Goal: Information Seeking & Learning: Check status

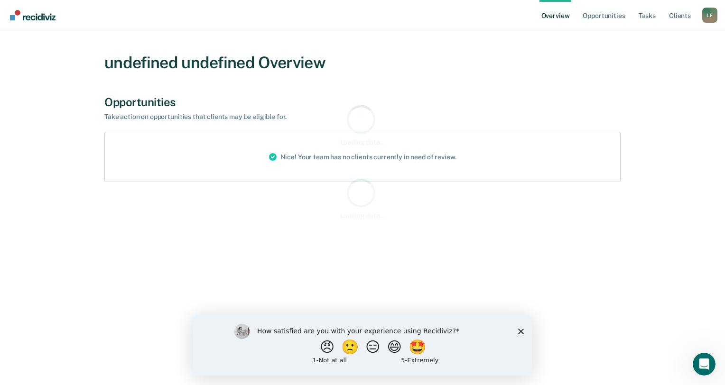
click at [524, 331] on div "How satisfied are you with your experience using Recidiviz? 😠 🙁 😑 😄 🤩 1 - Not a…" at bounding box center [363, 344] width 340 height 61
click at [522, 334] on icon "Close survey" at bounding box center [521, 331] width 6 height 6
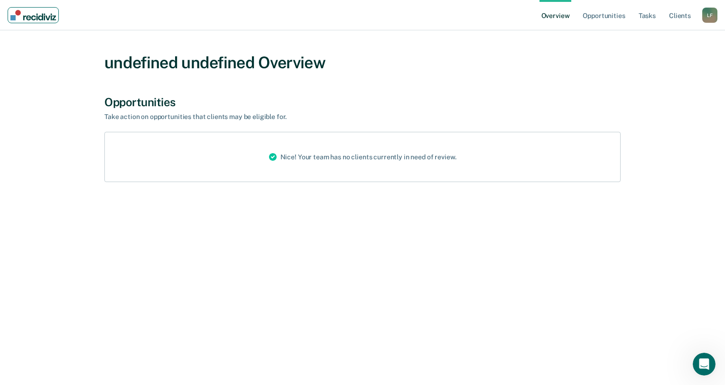
click at [40, 15] on img "Main navigation" at bounding box center [33, 15] width 46 height 10
click at [45, 18] on img "Main navigation" at bounding box center [33, 15] width 46 height 10
click at [710, 14] on div "L F" at bounding box center [709, 15] width 15 height 15
click at [661, 41] on link "Profile" at bounding box center [672, 38] width 76 height 8
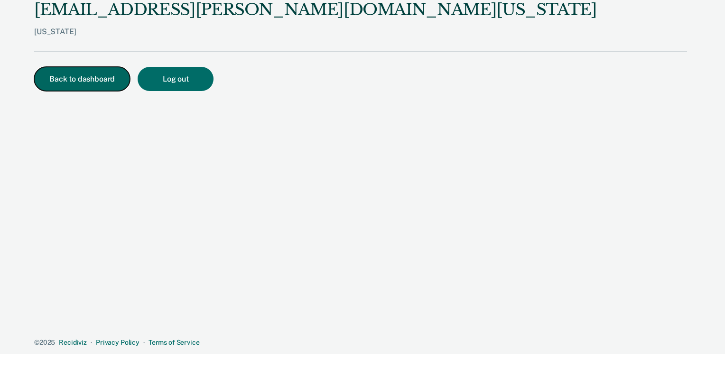
click at [68, 78] on button "Back to dashboard" at bounding box center [82, 79] width 96 height 24
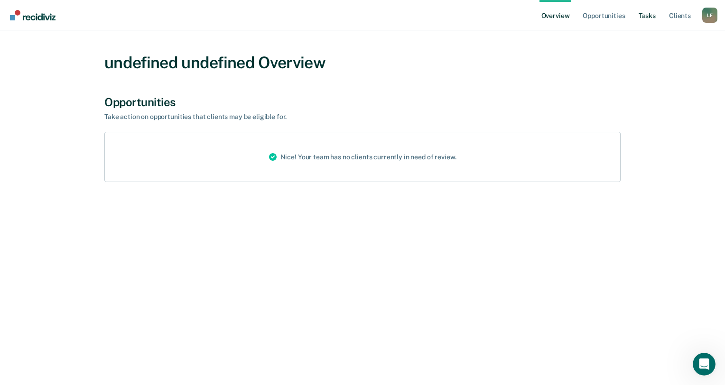
click at [651, 17] on link "Tasks" at bounding box center [647, 15] width 21 height 30
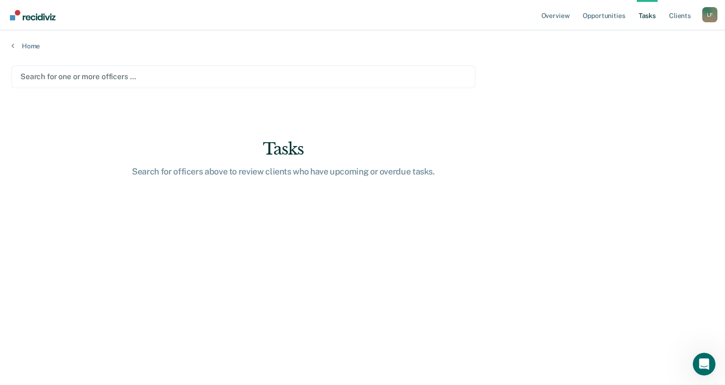
click at [77, 77] on div at bounding box center [243, 76] width 446 height 11
click at [80, 76] on div at bounding box center [243, 76] width 446 height 11
click at [80, 78] on div at bounding box center [243, 76] width 446 height 11
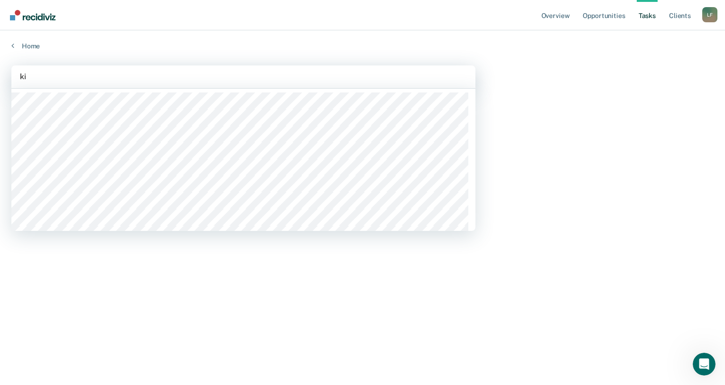
type input "kie"
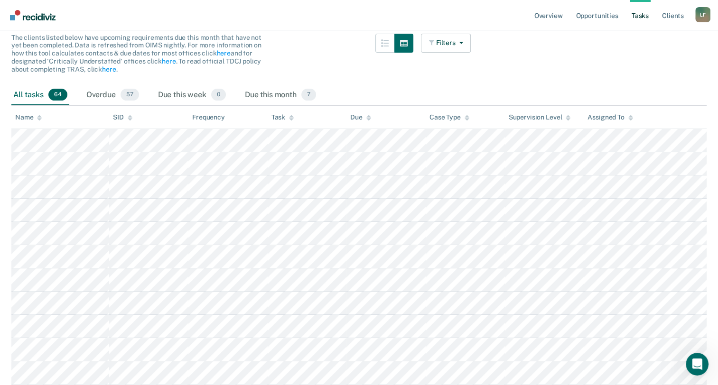
scroll to position [95, 0]
click at [448, 41] on button "Filters" at bounding box center [446, 41] width 50 height 19
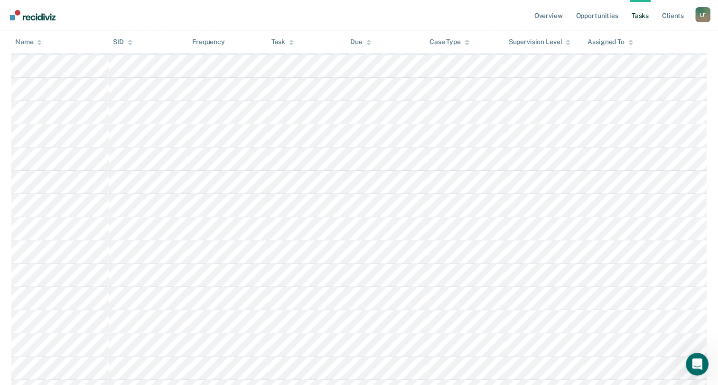
scroll to position [0, 0]
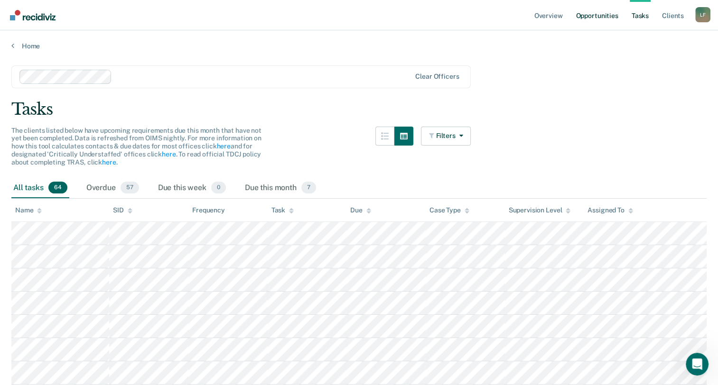
click at [608, 17] on link "Opportunities" at bounding box center [597, 15] width 46 height 30
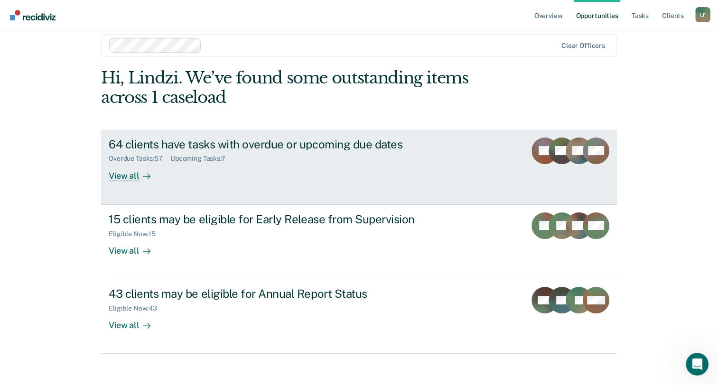
scroll to position [18, 0]
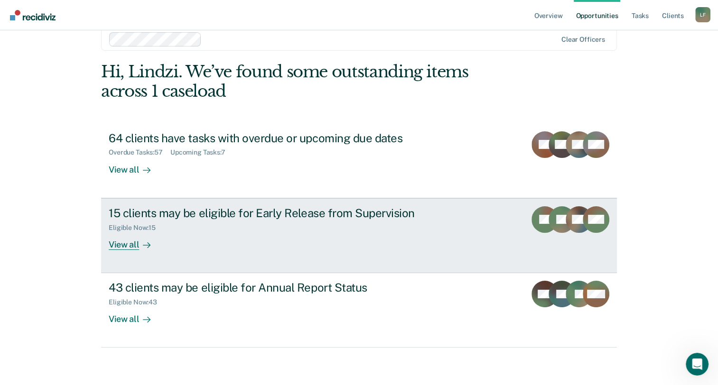
click at [128, 246] on div "View all" at bounding box center [135, 241] width 53 height 19
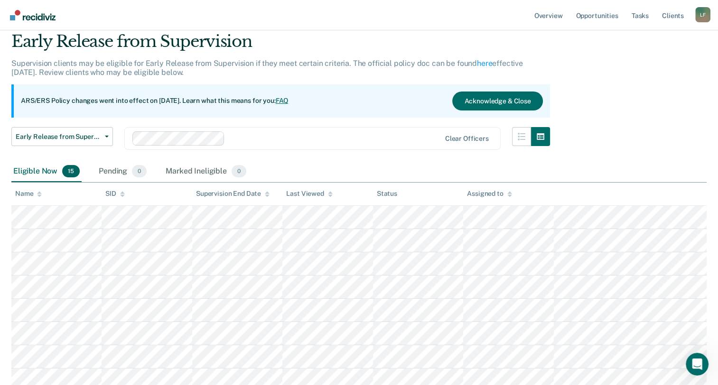
scroll to position [33, 0]
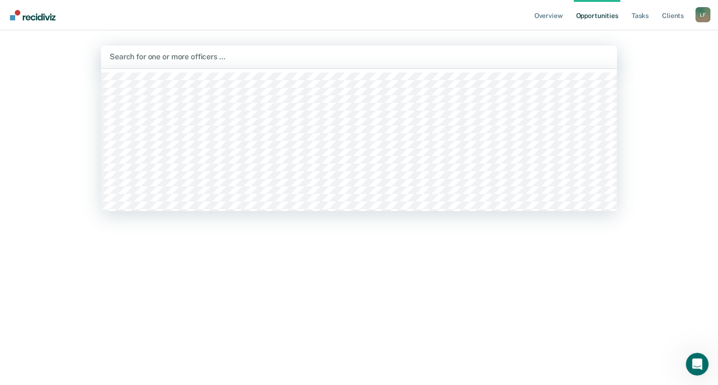
click at [190, 55] on div at bounding box center [359, 56] width 499 height 11
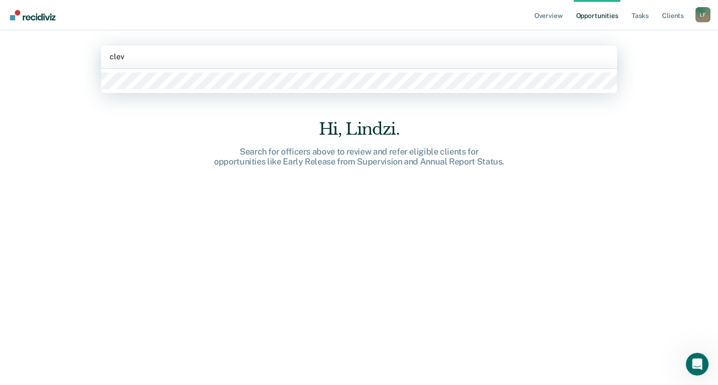
type input "[PERSON_NAME]"
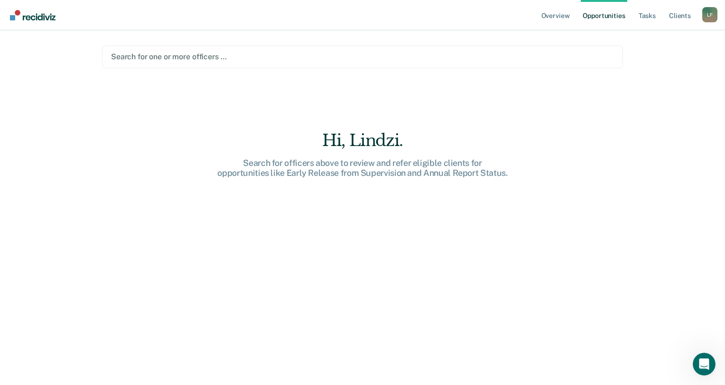
click at [172, 56] on div at bounding box center [362, 56] width 503 height 11
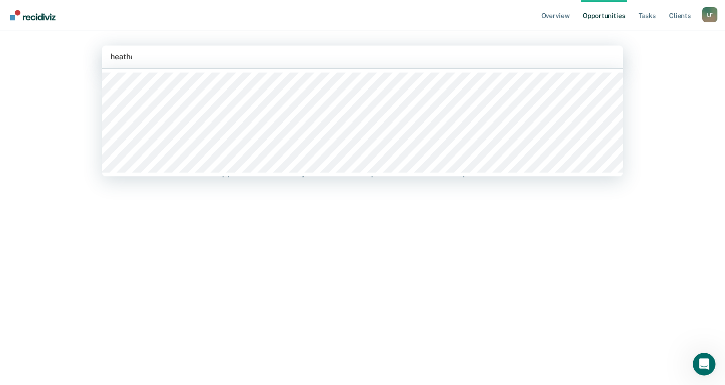
type input "[PERSON_NAME]"
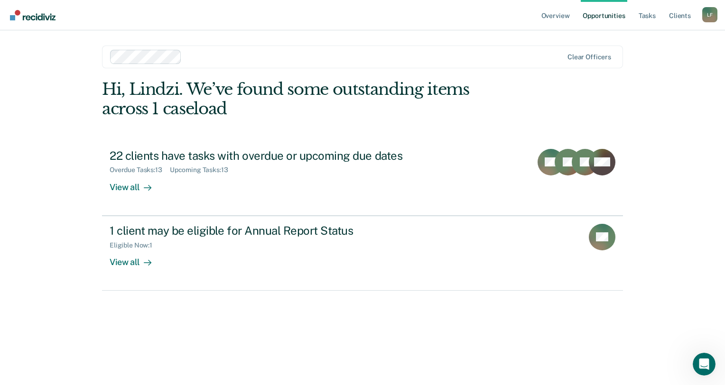
click at [710, 112] on div "Overview Opportunities Tasks Client s [PERSON_NAME] [PERSON_NAME] Profile How i…" at bounding box center [362, 192] width 725 height 385
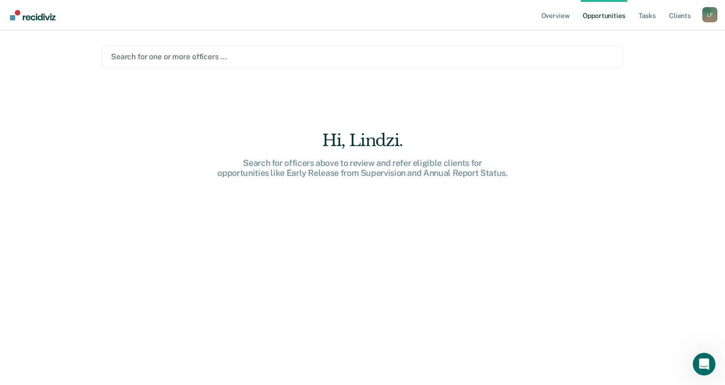
click at [189, 65] on div "Search for one or more officers …" at bounding box center [362, 57] width 521 height 23
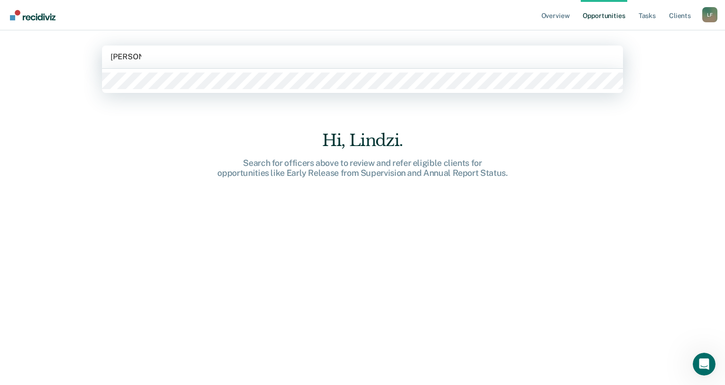
type input "[PERSON_NAME]"
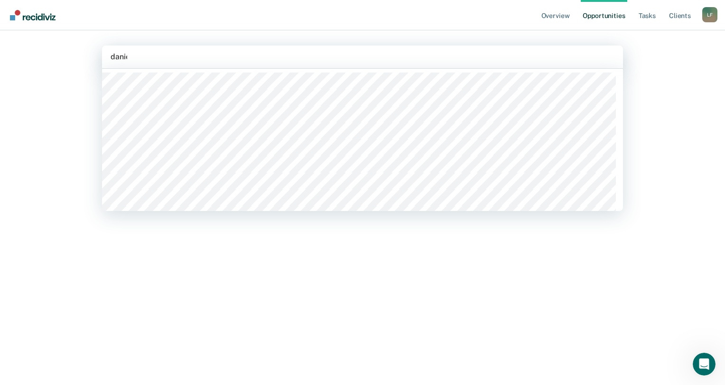
type input "[PERSON_NAME]"
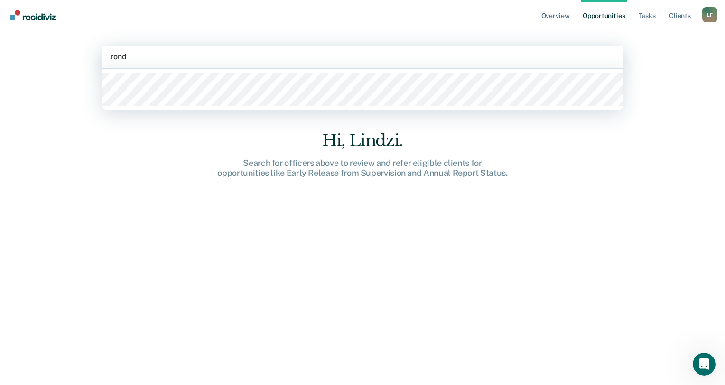
type input "[PERSON_NAME]"
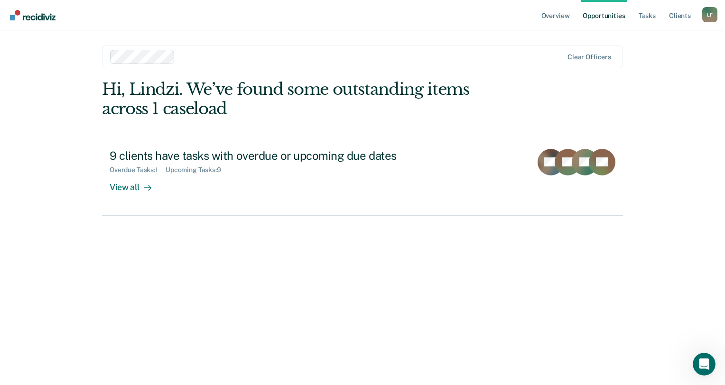
click at [179, 58] on div at bounding box center [371, 56] width 384 height 11
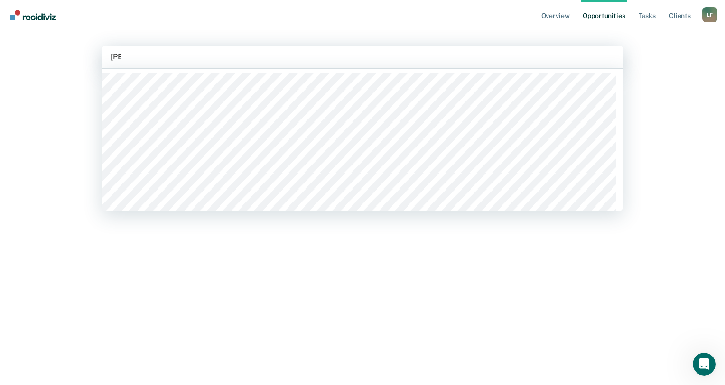
type input "[PERSON_NAME]"
type input "kia"
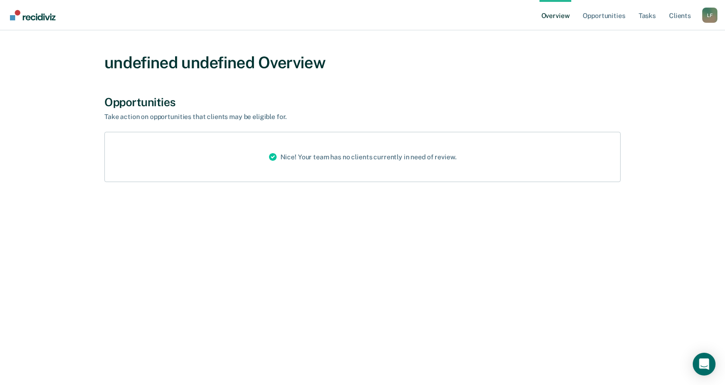
drag, startPoint x: 0, startPoint y: 0, endPoint x: 701, endPoint y: 0, distance: 701.5
click at [701, 0] on ul "Overview Opportunities Tasks Client s" at bounding box center [621, 15] width 163 height 30
click at [336, 26] on nav "Overview Opportunities Tasks Client s Lindzi Francis L F Profile How it works L…" at bounding box center [362, 15] width 725 height 30
drag, startPoint x: 2, startPoint y: 131, endPoint x: 19, endPoint y: 130, distance: 17.7
click at [8, 130] on main "undefined undefined Overview Opportunities Take action on opportunities that cl…" at bounding box center [362, 207] width 725 height 355
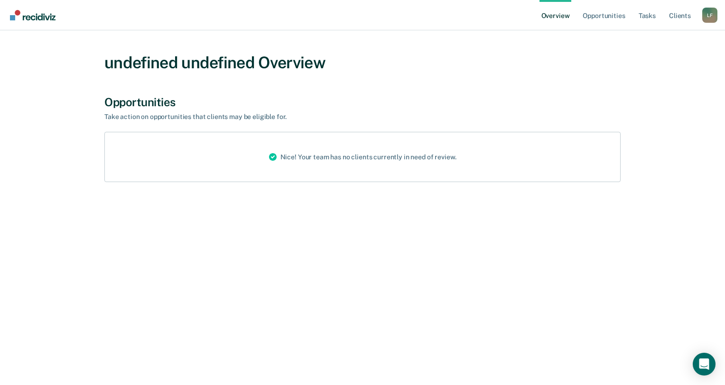
drag, startPoint x: 151, startPoint y: 0, endPoint x: 471, endPoint y: 46, distance: 323.1
click at [429, 49] on div "undefined undefined Overview" at bounding box center [362, 65] width 516 height 46
click at [463, 15] on nav "Overview Opportunities Tasks Client s Lindzi Francis L F Profile How it works L…" at bounding box center [362, 15] width 725 height 30
click at [585, 14] on link "Opportunities" at bounding box center [604, 15] width 46 height 30
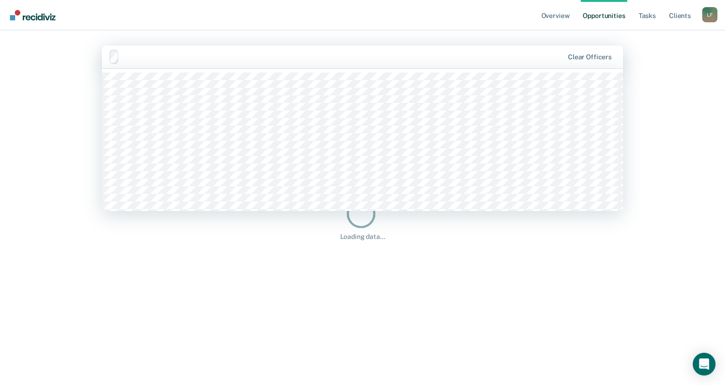
click at [251, 62] on div at bounding box center [343, 56] width 440 height 11
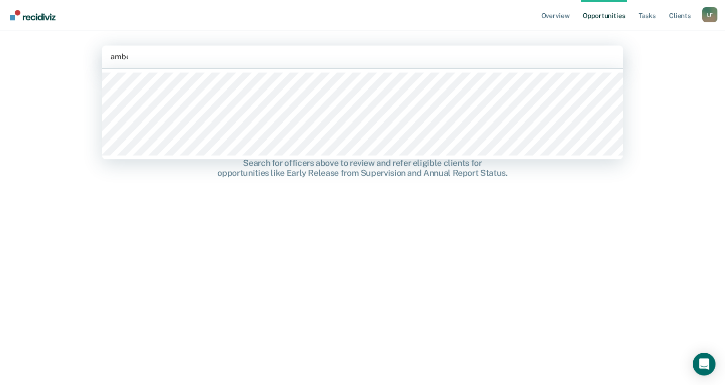
type input "amber"
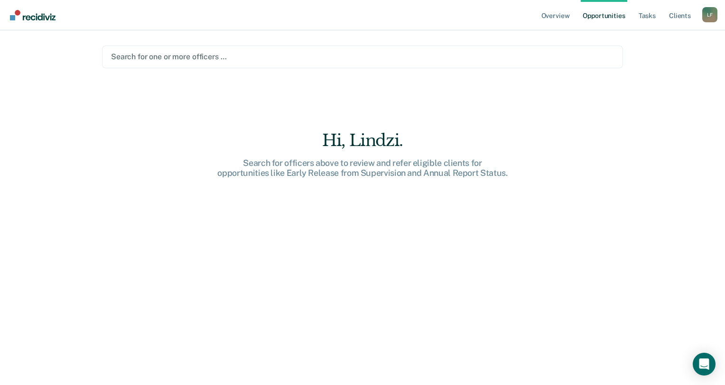
click at [166, 59] on div at bounding box center [362, 56] width 503 height 11
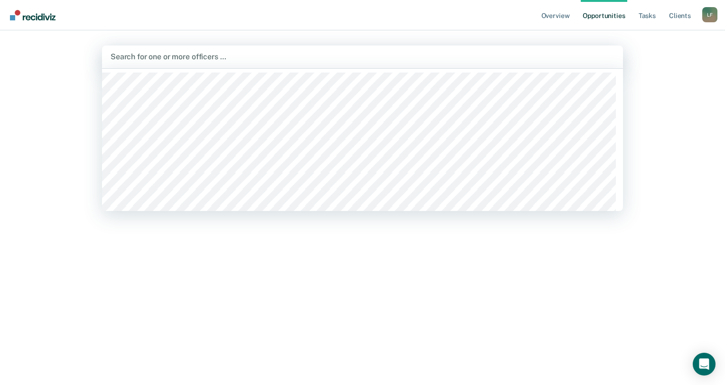
click at [234, 58] on div at bounding box center [363, 56] width 504 height 11
click at [338, 51] on div at bounding box center [363, 56] width 504 height 11
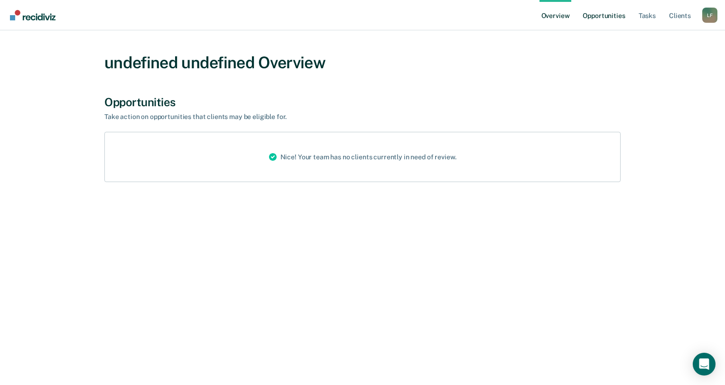
click at [621, 21] on link "Opportunities" at bounding box center [604, 15] width 46 height 30
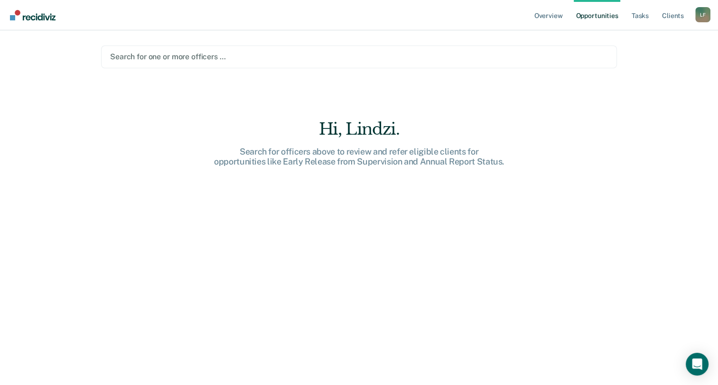
click at [199, 47] on div "Search for one or more officers …" at bounding box center [359, 57] width 516 height 23
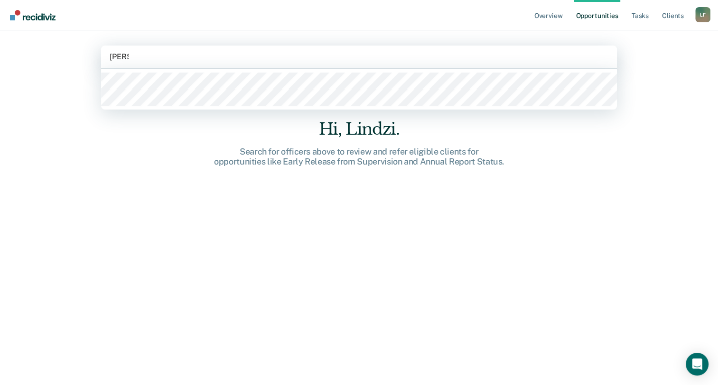
type input "erik"
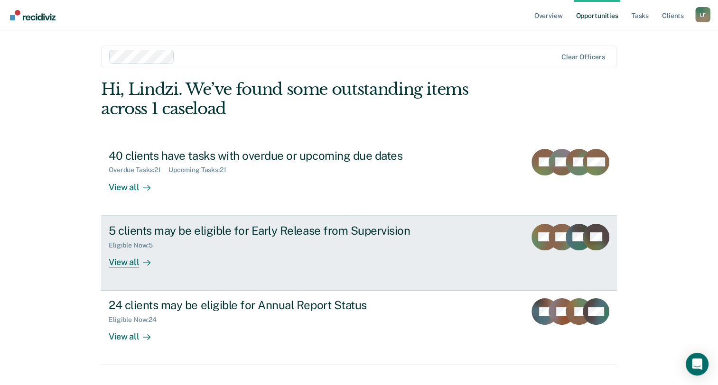
click at [449, 243] on div "5 clients may be eligible for Early Release from Supervision Eligible Now : 5 V…" at bounding box center [287, 246] width 356 height 44
